Goal: Find specific fact: Find contact information

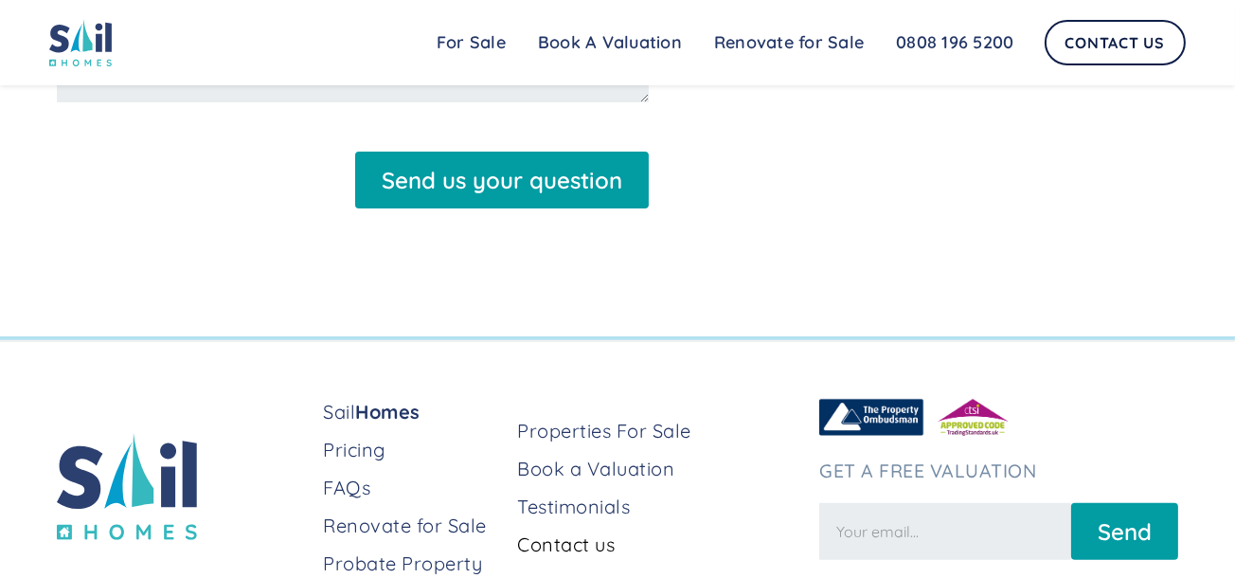
scroll to position [858, 0]
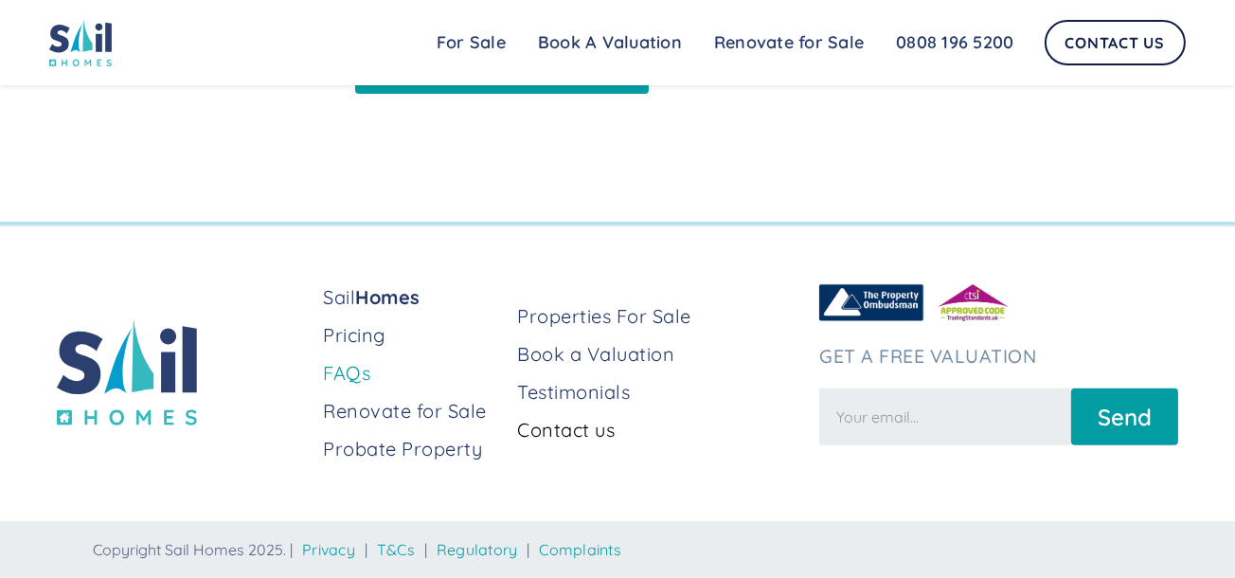
click at [347, 372] on link "FAQs" at bounding box center [412, 373] width 179 height 27
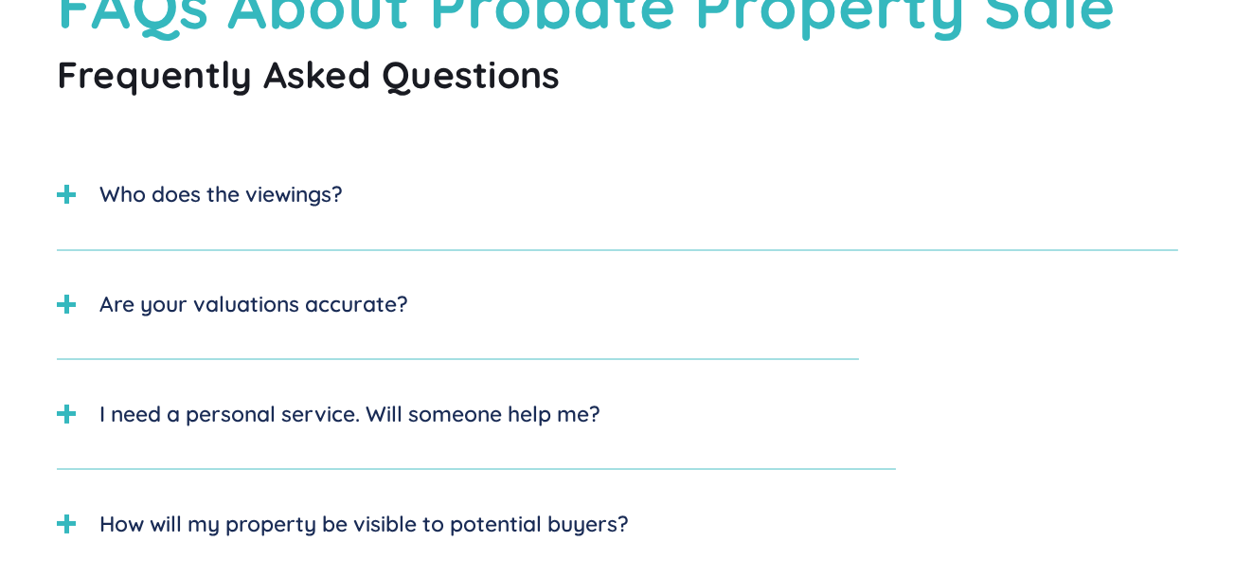
scroll to position [326, 0]
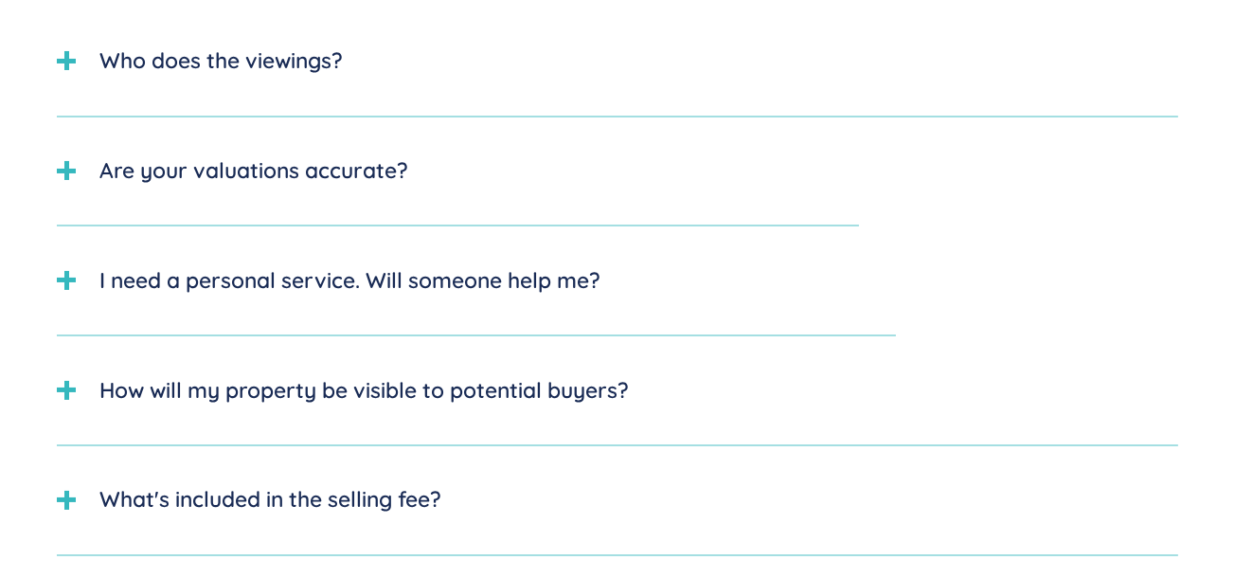
click at [71, 66] on div "Sail Home For Sale FAQs Blog Testimonials Renovate for Sale Book A Valuation Re…" at bounding box center [617, 42] width 1235 height 85
click at [63, 63] on img at bounding box center [80, 42] width 63 height 47
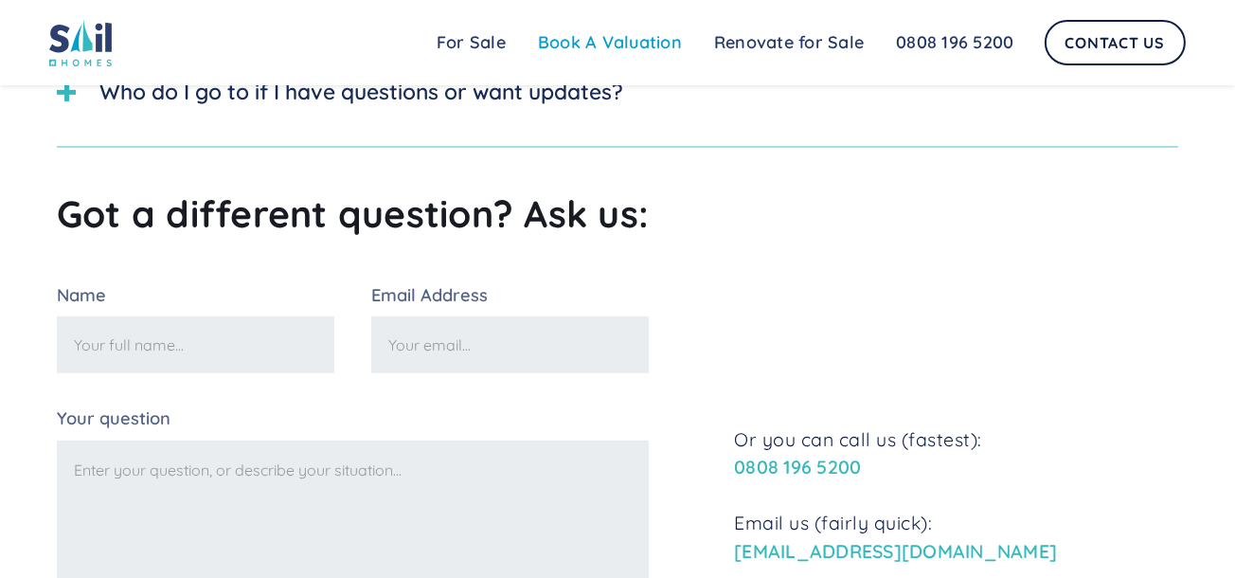
scroll to position [717, 0]
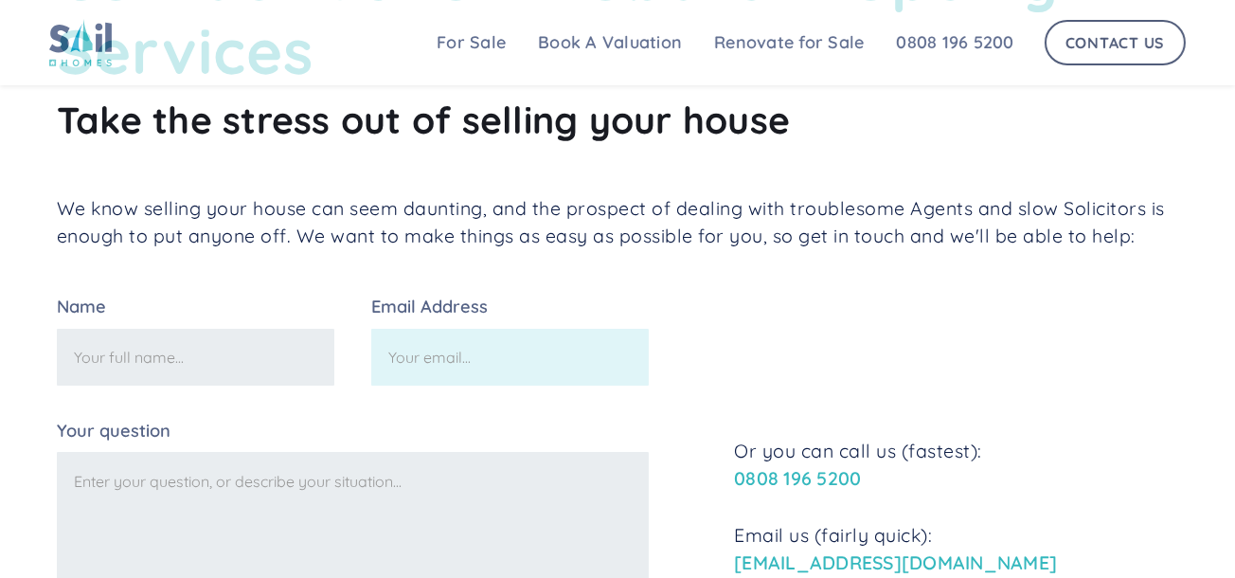
scroll to position [42, 0]
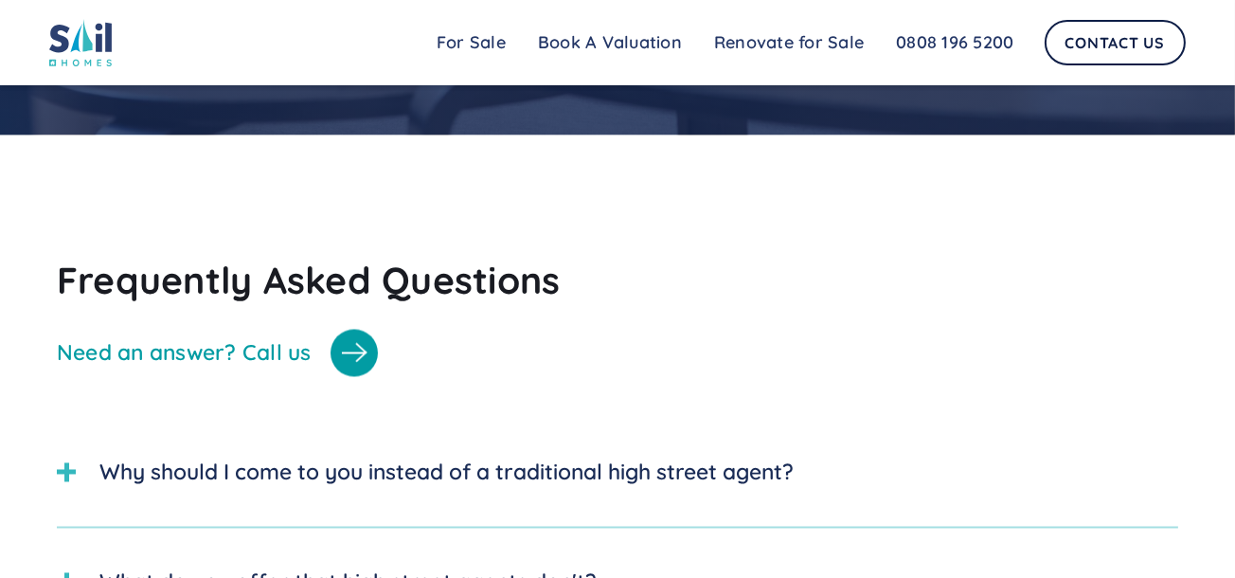
scroll to position [4736, 0]
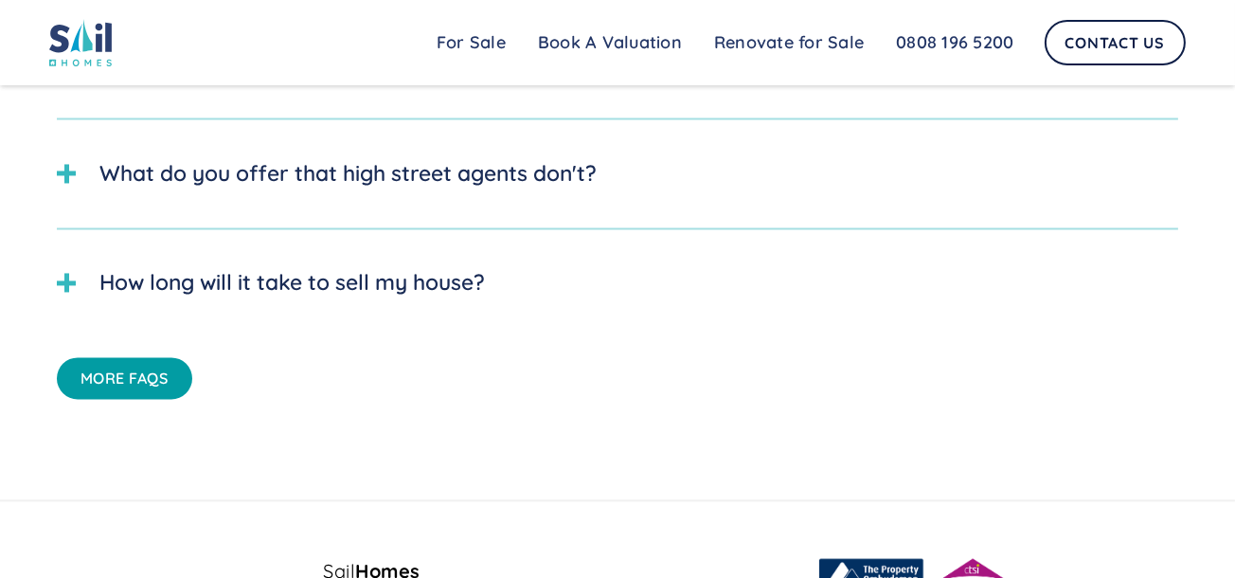
click at [71, 285] on div at bounding box center [66, 282] width 19 height 5
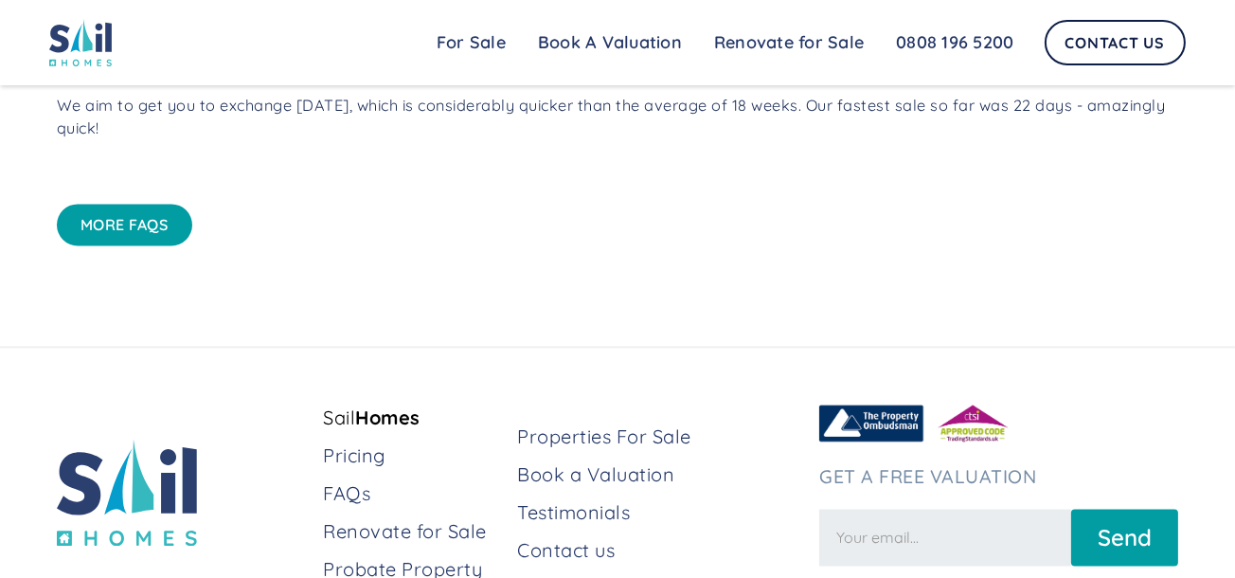
scroll to position [5111, 0]
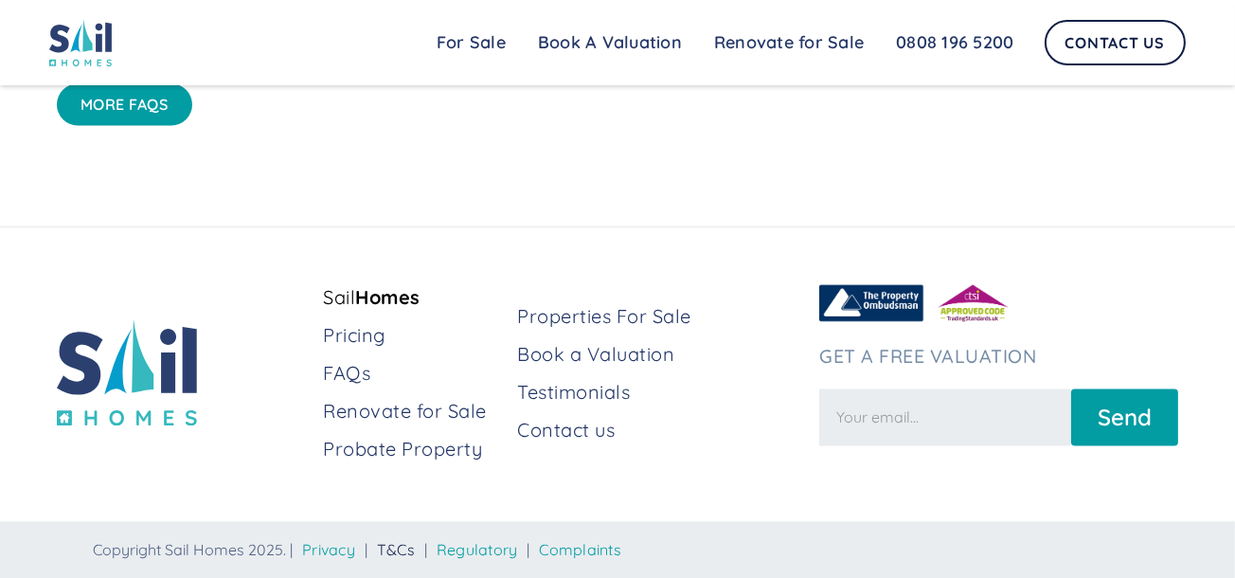
click at [407, 550] on link "T&Cs" at bounding box center [396, 549] width 38 height 19
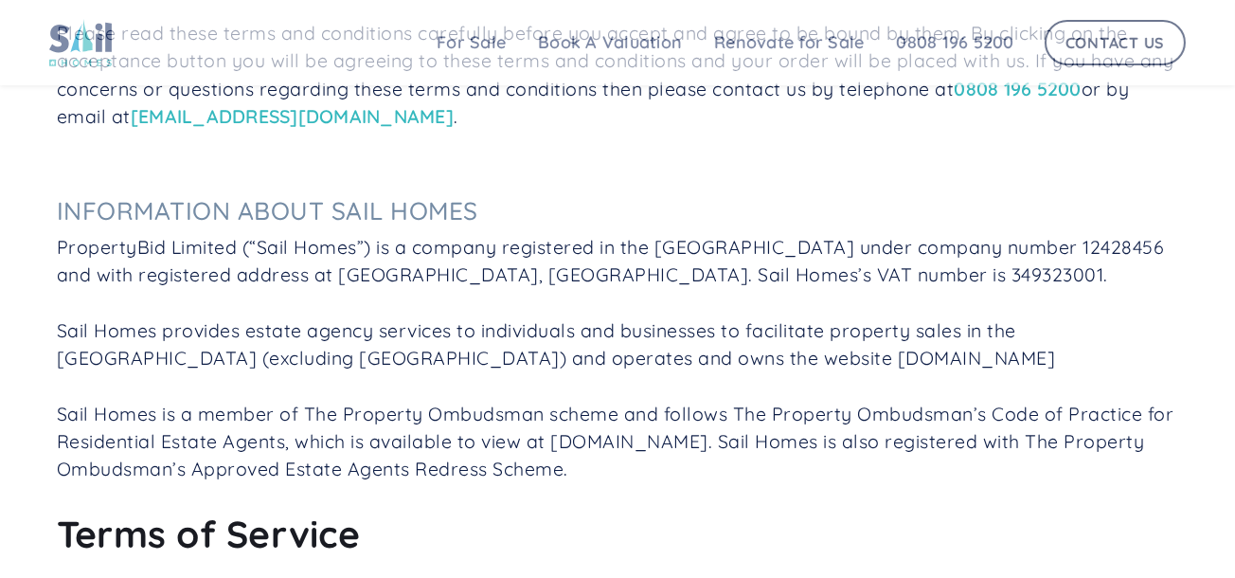
scroll to position [653, 0]
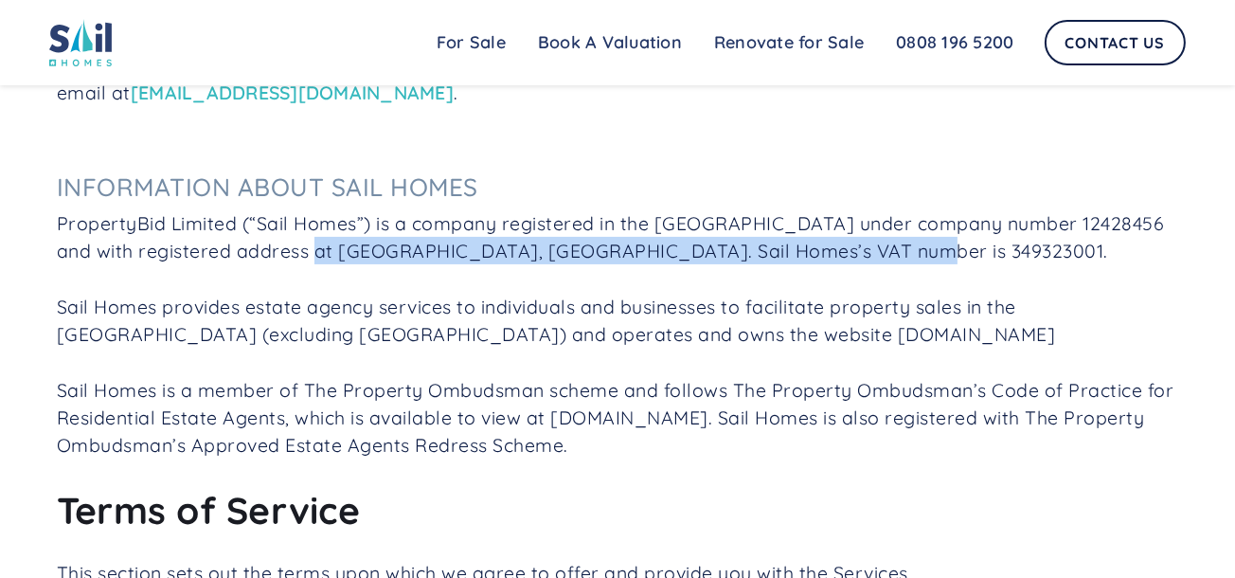
drag, startPoint x: 301, startPoint y: 258, endPoint x: 869, endPoint y: 259, distance: 567.4
click at [869, 259] on p "PropertyBid Limited (“Sail Homes”) is a company registered in the [GEOGRAPHIC_D…" at bounding box center [617, 334] width 1121 height 250
copy p "Engine Shed, Station Approach, [GEOGRAPHIC_DATA] 6QH"
click at [799, 42] on link "Renovate for Sale" at bounding box center [789, 43] width 182 height 38
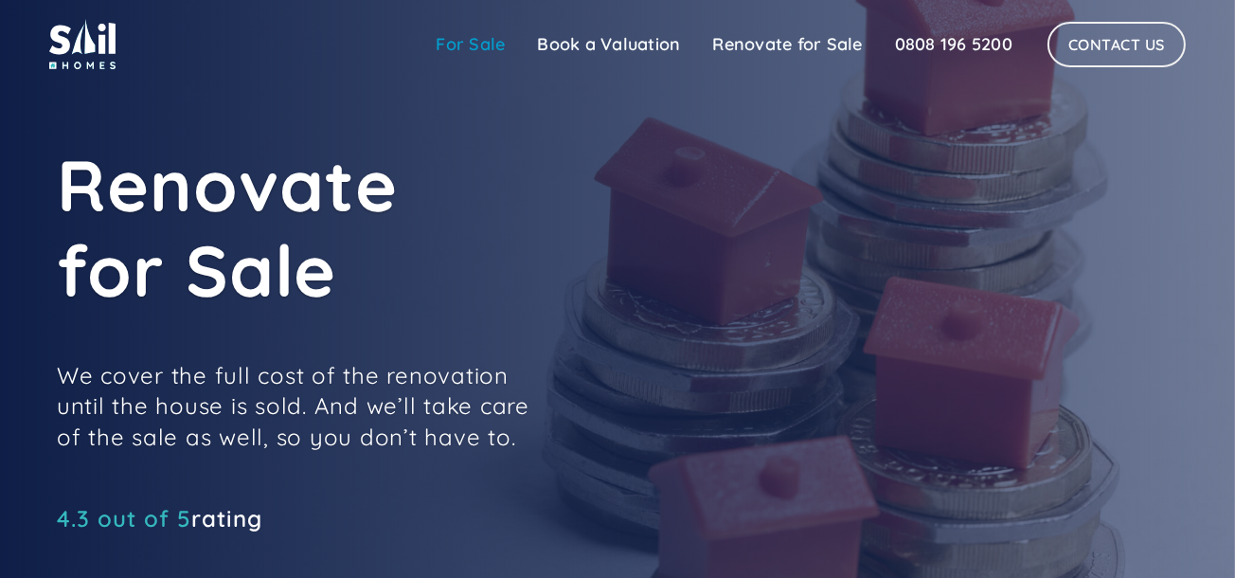
click at [479, 41] on link "For Sale" at bounding box center [471, 45] width 101 height 38
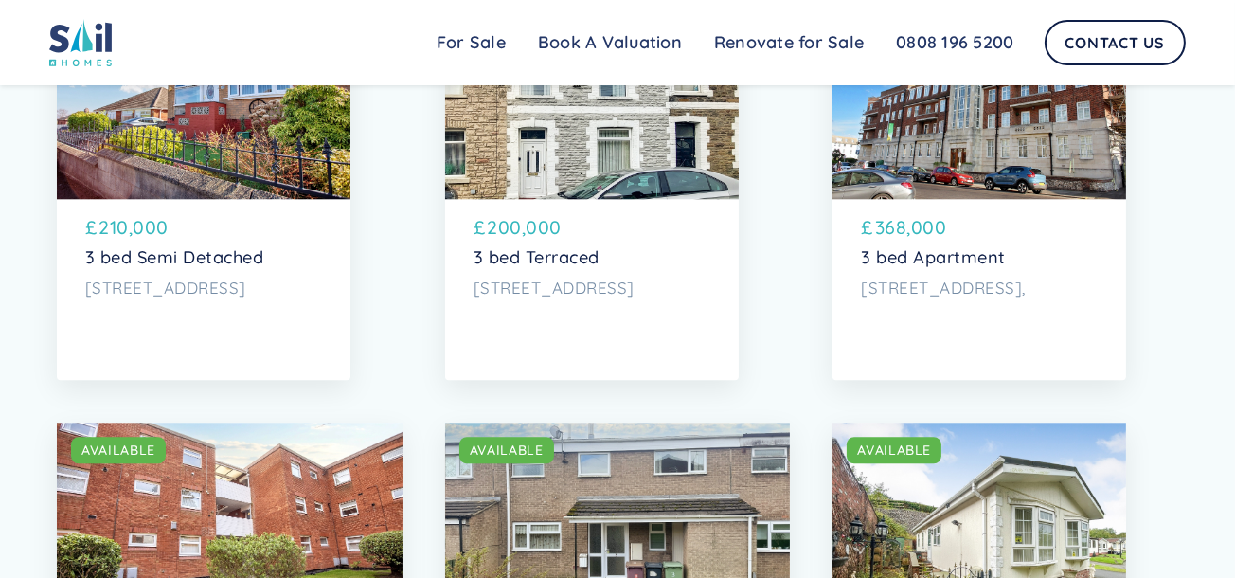
scroll to position [5978, 0]
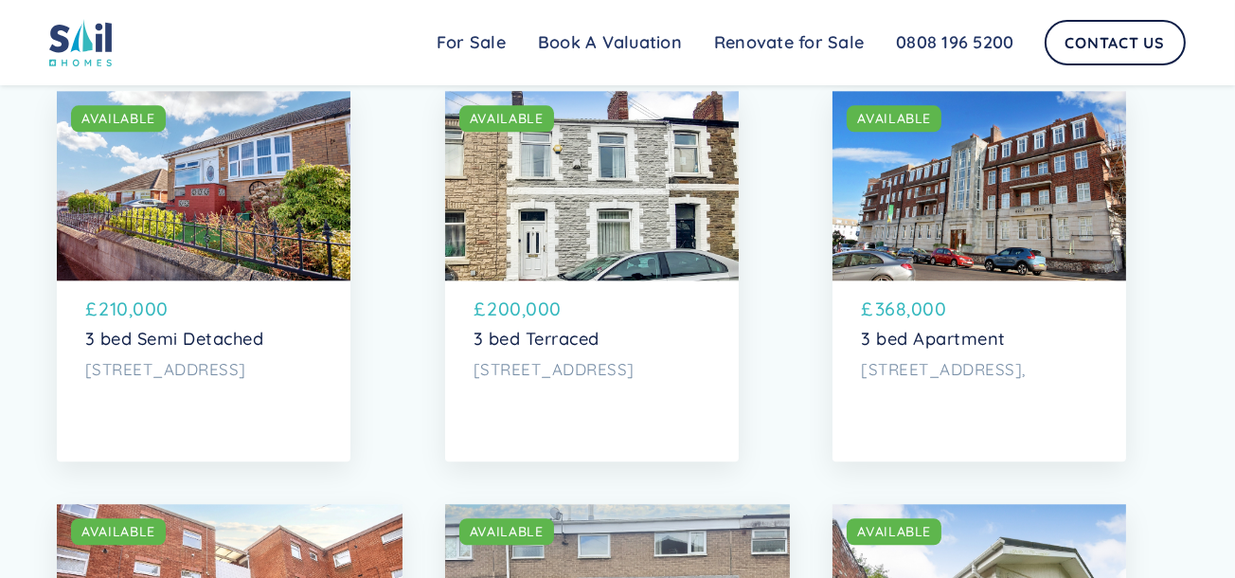
click at [573, 280] on div "SOLD AVAILABLE" at bounding box center [592, 185] width 294 height 189
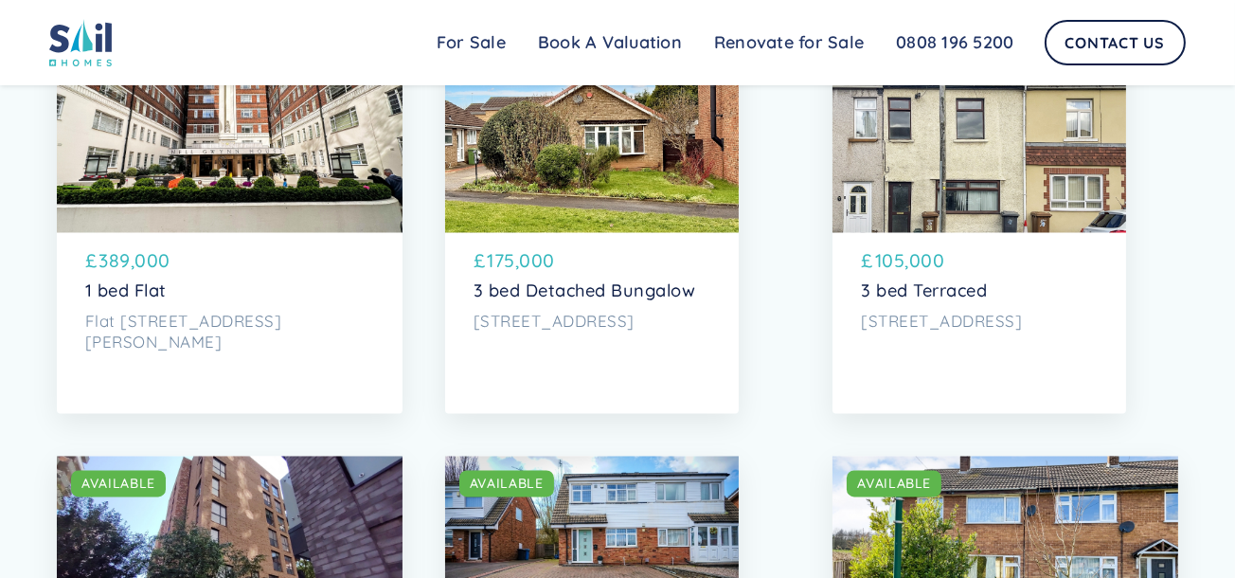
scroll to position [4344, 0]
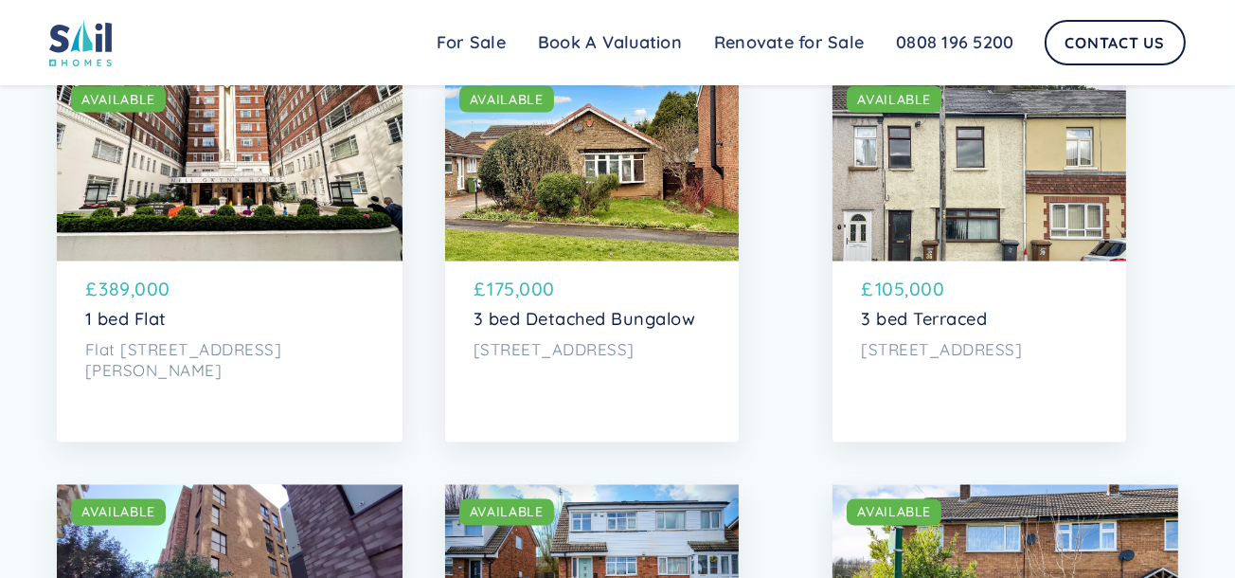
click at [926, 261] on div "SOLD AVAILABLE" at bounding box center [980, 166] width 294 height 189
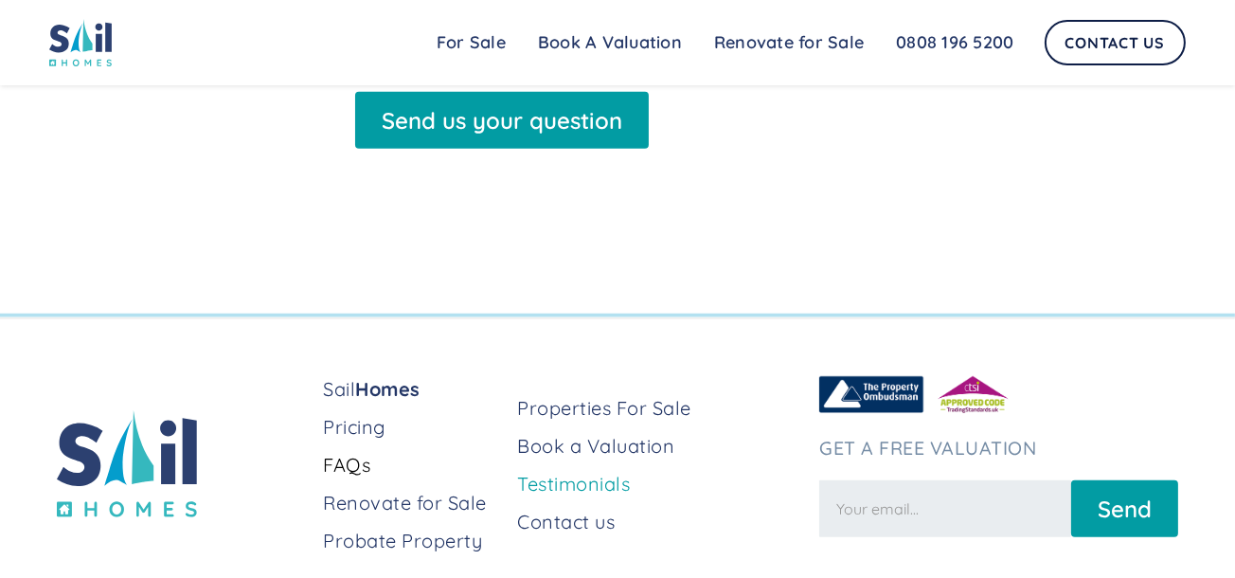
scroll to position [1615, 0]
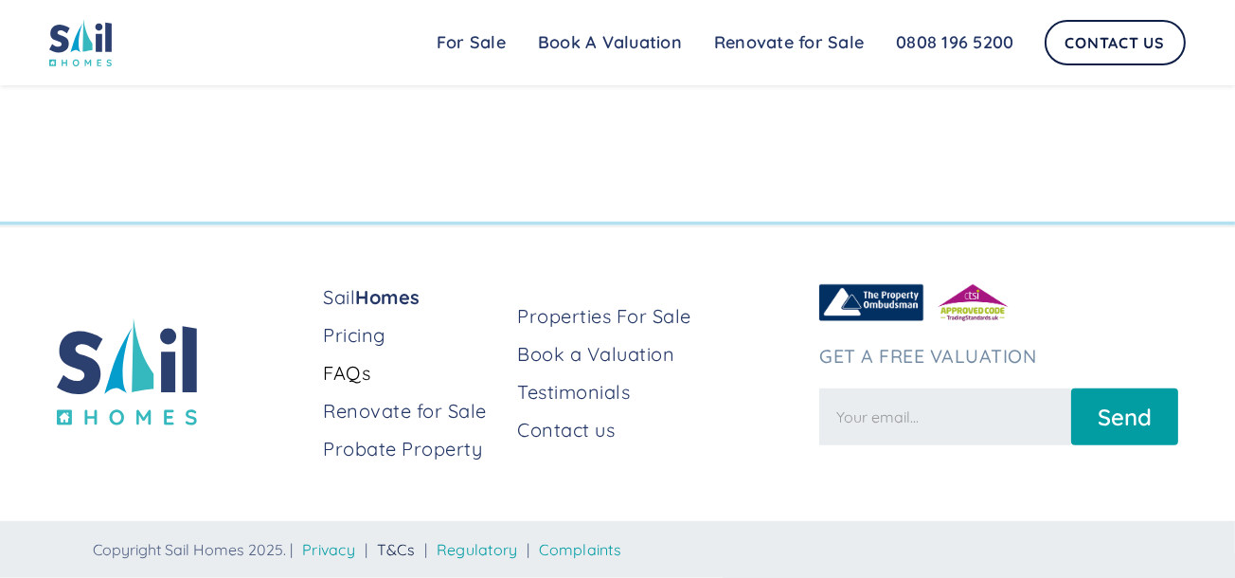
click at [404, 548] on link "T&Cs" at bounding box center [396, 549] width 38 height 19
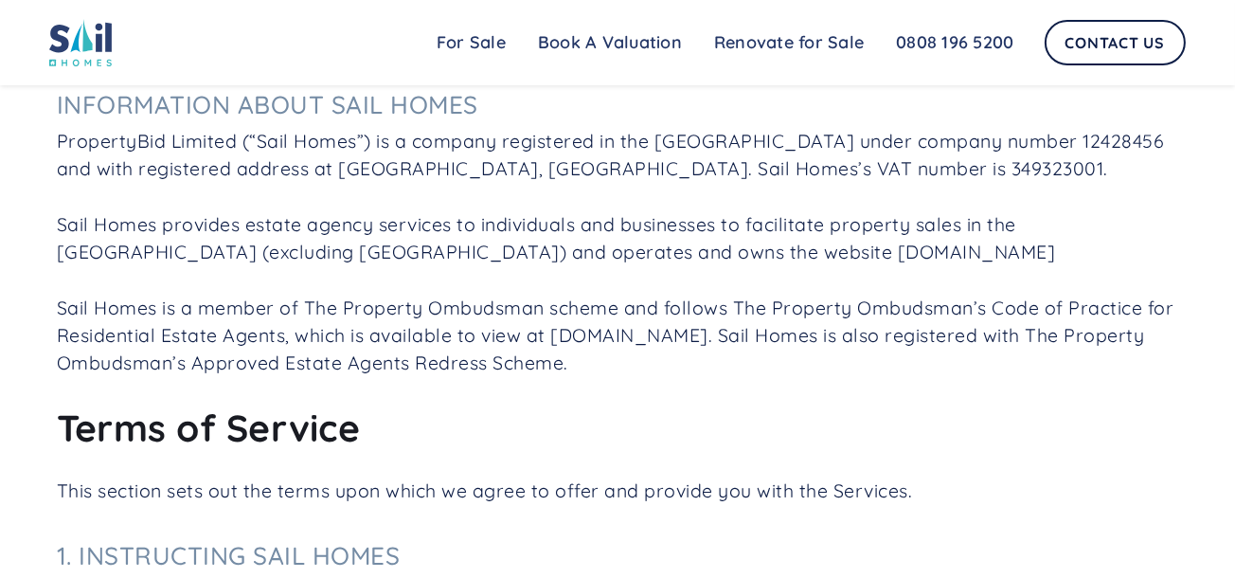
scroll to position [734, 0]
drag, startPoint x: 58, startPoint y: 199, endPoint x: 150, endPoint y: 199, distance: 91.9
click at [150, 199] on p "PropertyBid Limited (“Sail Homes”) is a company registered in the [GEOGRAPHIC_D…" at bounding box center [617, 253] width 1121 height 250
copy p "349323001"
drag, startPoint x: 1039, startPoint y: 142, endPoint x: 1120, endPoint y: 143, distance: 80.5
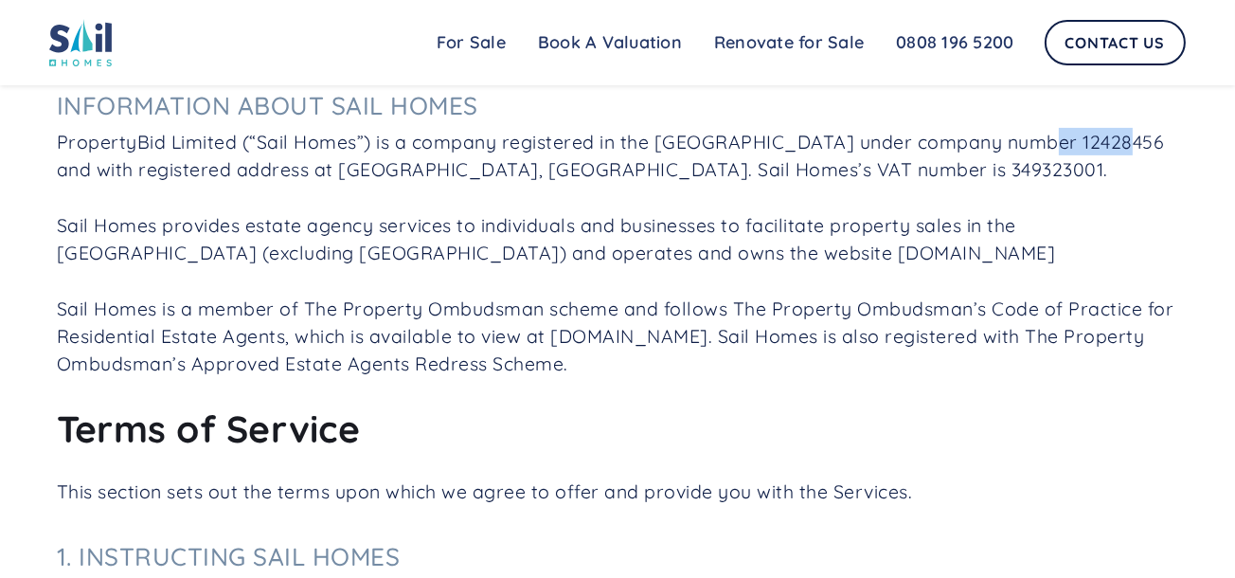
click at [1120, 143] on p "PropertyBid Limited (“Sail Homes”) is a company registered in the [GEOGRAPHIC_D…" at bounding box center [617, 253] width 1121 height 250
copy p "12428456"
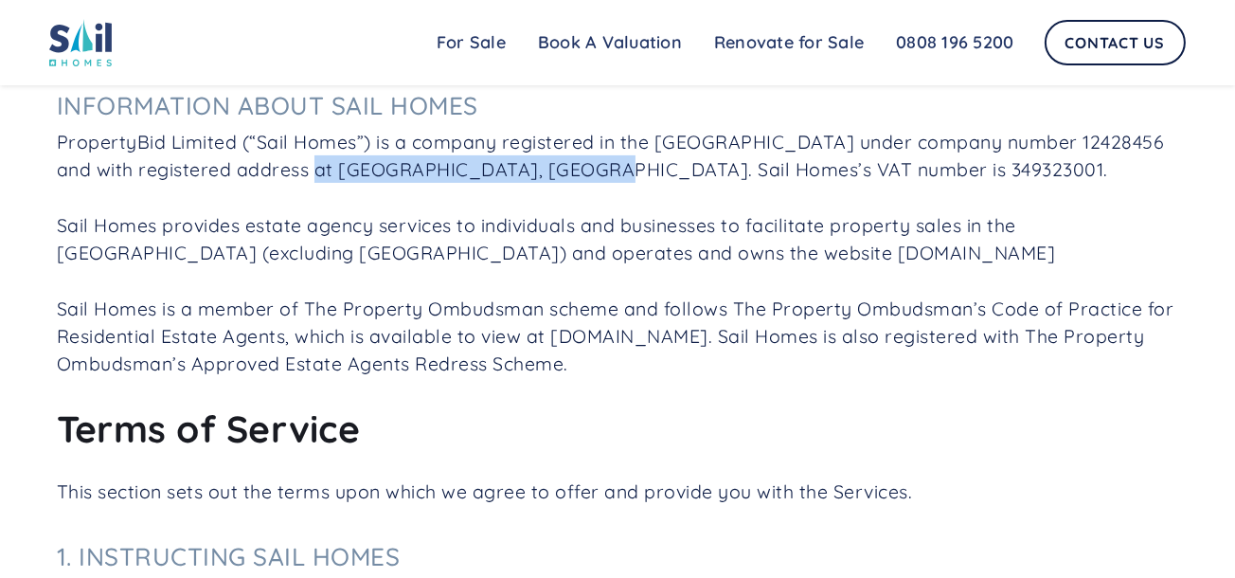
drag, startPoint x: 303, startPoint y: 174, endPoint x: 578, endPoint y: 179, distance: 274.7
click at [578, 179] on p "PropertyBid Limited (“Sail Homes”) is a company registered in the [GEOGRAPHIC_D…" at bounding box center [617, 253] width 1121 height 250
copy p "Engine Shed, Station Approach"
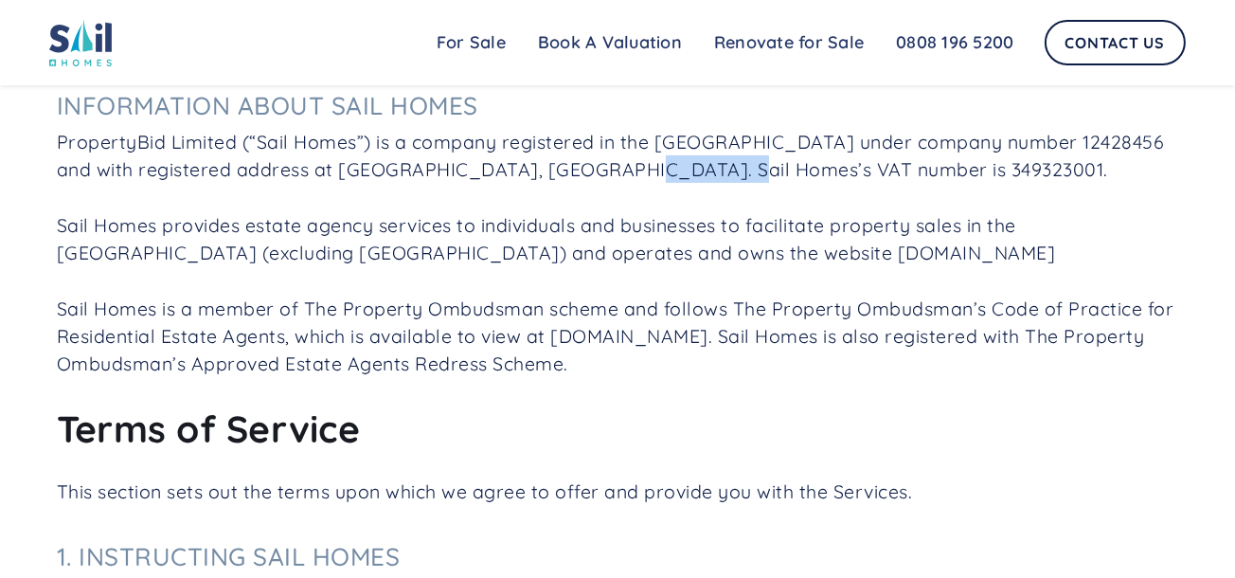
drag, startPoint x: 595, startPoint y: 175, endPoint x: 708, endPoint y: 174, distance: 113.7
click at [708, 174] on p "PropertyBid Limited (“Sail Homes”) is a company registered in the [GEOGRAPHIC_D…" at bounding box center [617, 253] width 1121 height 250
drag, startPoint x: 708, startPoint y: 174, endPoint x: 595, endPoint y: 177, distance: 113.7
click at [595, 177] on p "PropertyBid Limited (“Sail Homes”) is a company registered in the [GEOGRAPHIC_D…" at bounding box center [617, 253] width 1121 height 250
drag, startPoint x: 591, startPoint y: 172, endPoint x: 870, endPoint y: 178, distance: 279.5
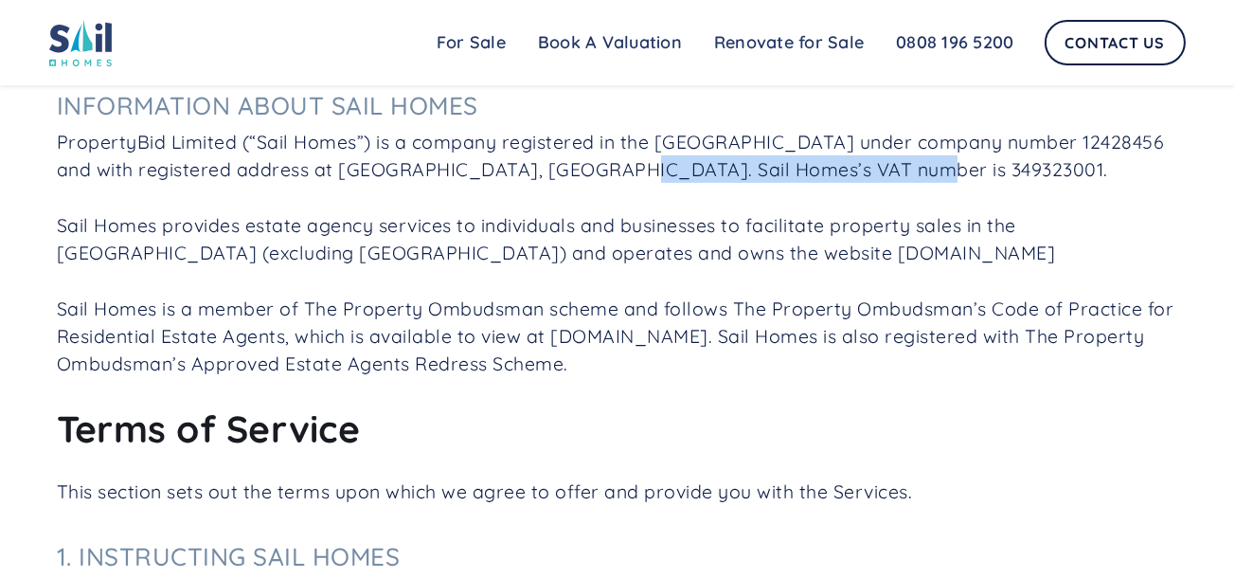
click at [870, 178] on p "PropertyBid Limited (“Sail Homes”) is a company registered in the [GEOGRAPHIC_D…" at bounding box center [617, 253] width 1121 height 250
copy p "[STREET_ADDRESS]"
